Goal: Task Accomplishment & Management: Use online tool/utility

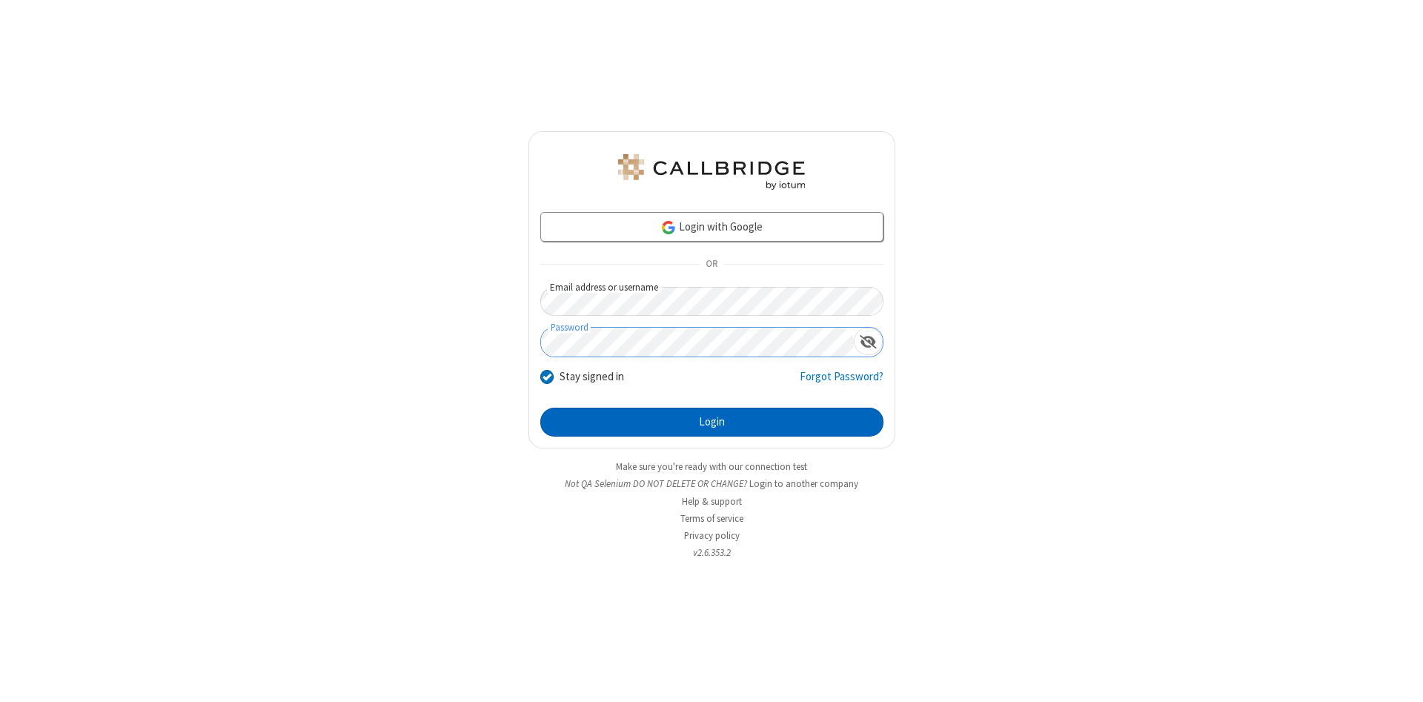
click at [712, 423] on button "Login" at bounding box center [711, 423] width 343 height 30
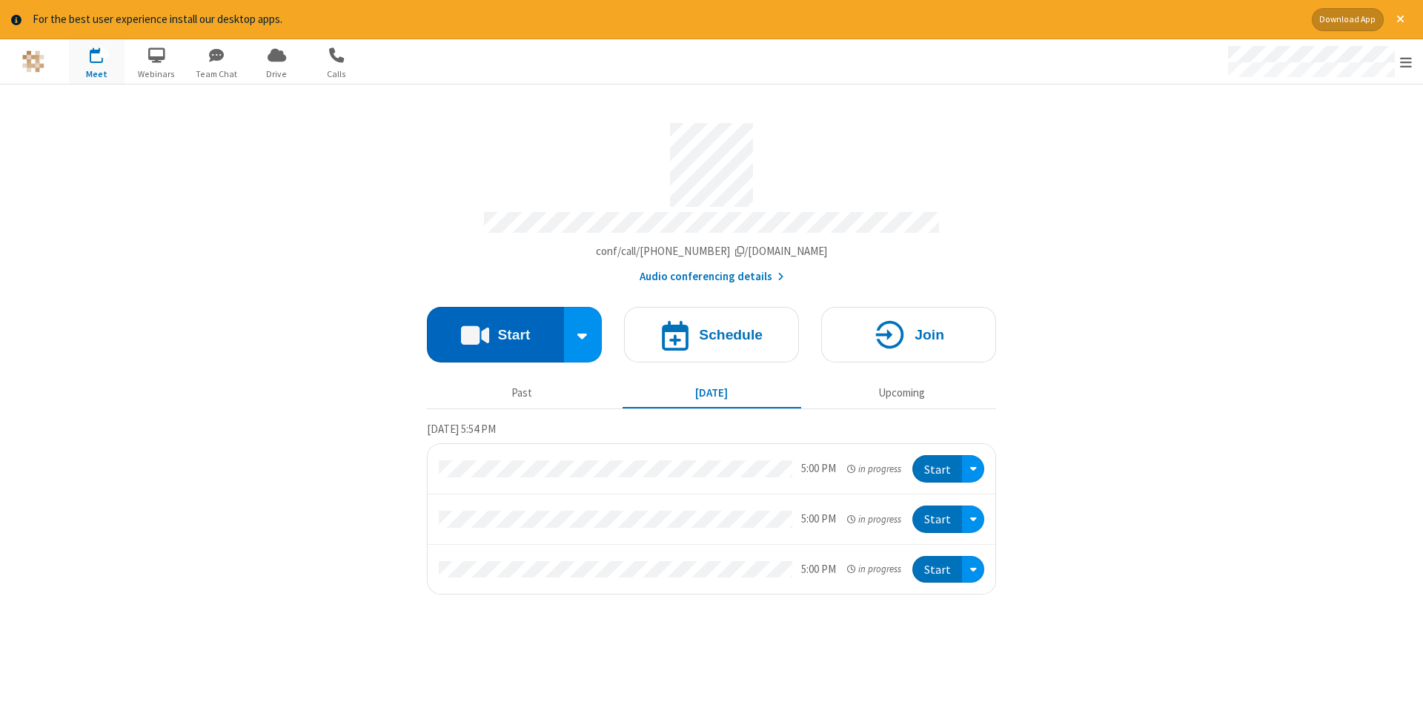
click at [495, 329] on button "Start" at bounding box center [495, 335] width 137 height 56
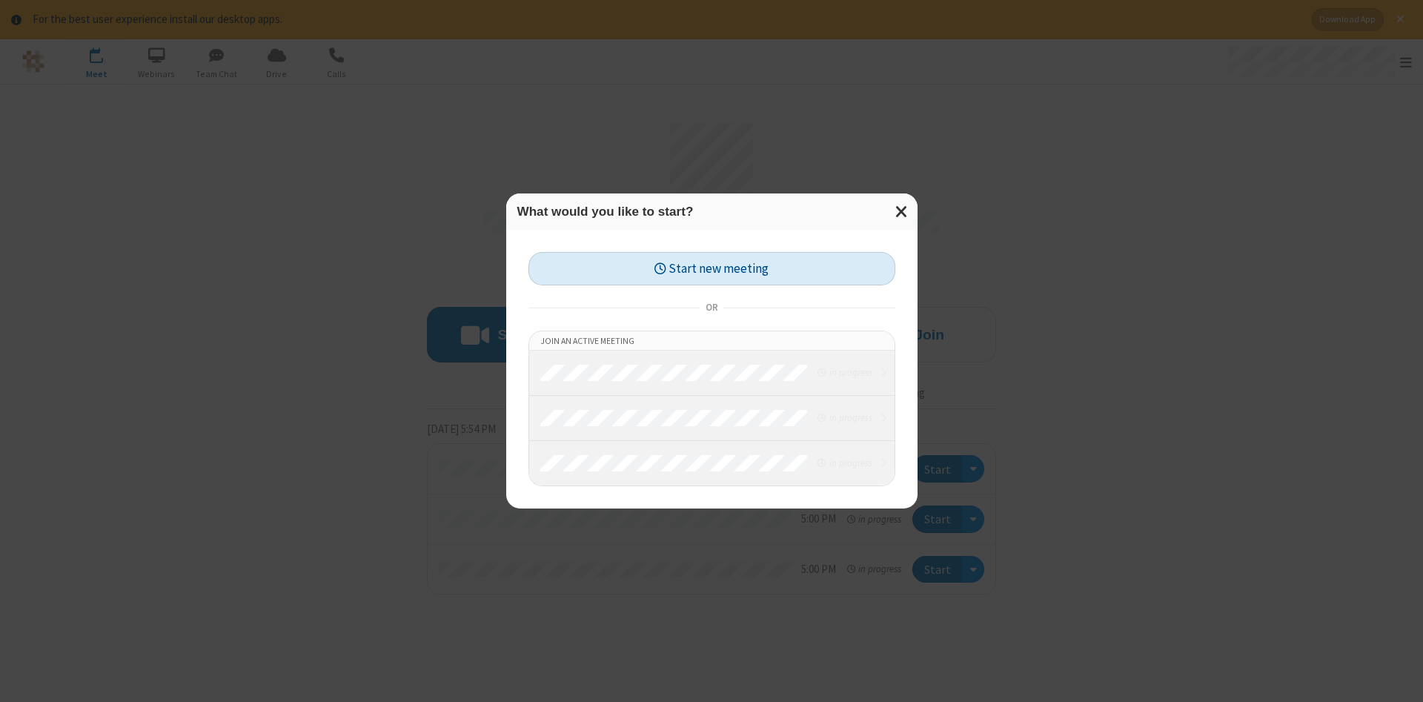
click at [712, 268] on button "Start new meeting" at bounding box center [712, 268] width 367 height 33
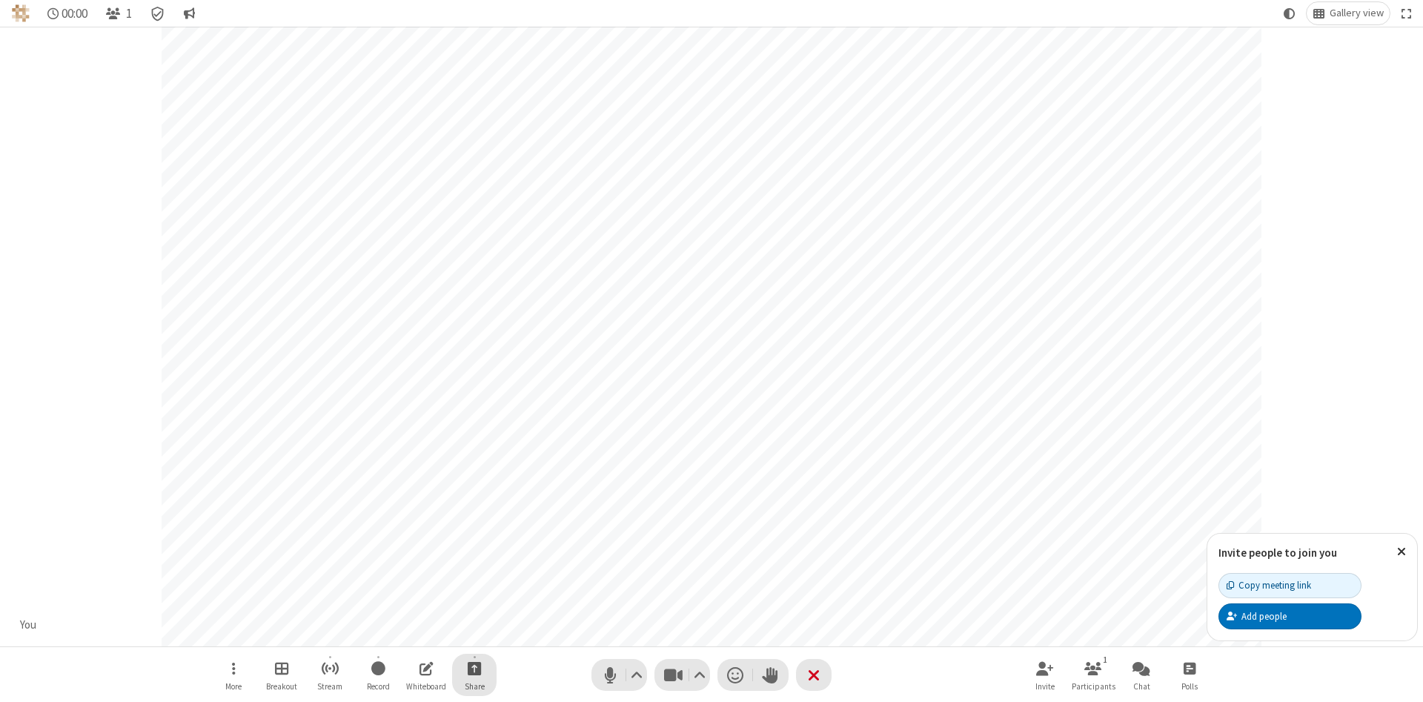
click at [474, 668] on span "Start sharing" at bounding box center [475, 668] width 14 height 19
click at [414, 632] on span "Share my screen" at bounding box center [414, 633] width 17 height 13
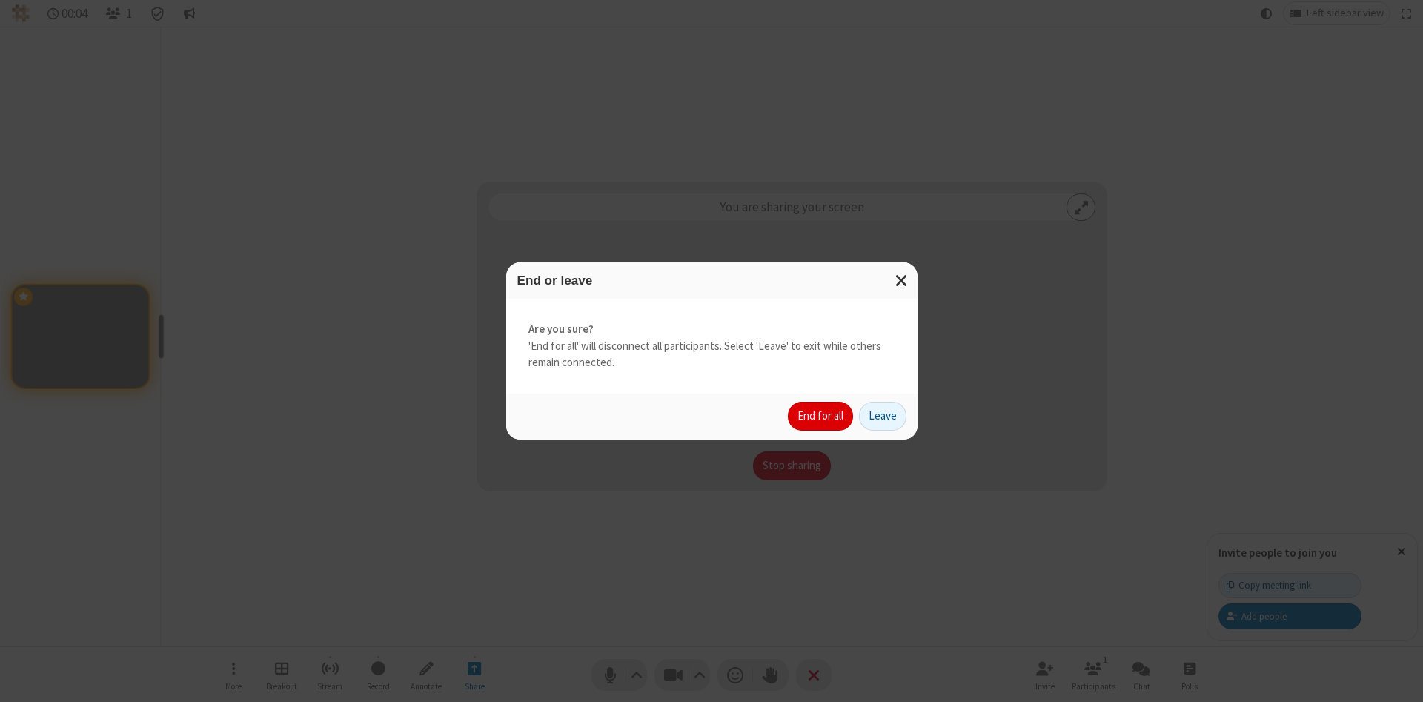
click at [821, 416] on button "End for all" at bounding box center [820, 417] width 65 height 30
